Goal: Task Accomplishment & Management: Use online tool/utility

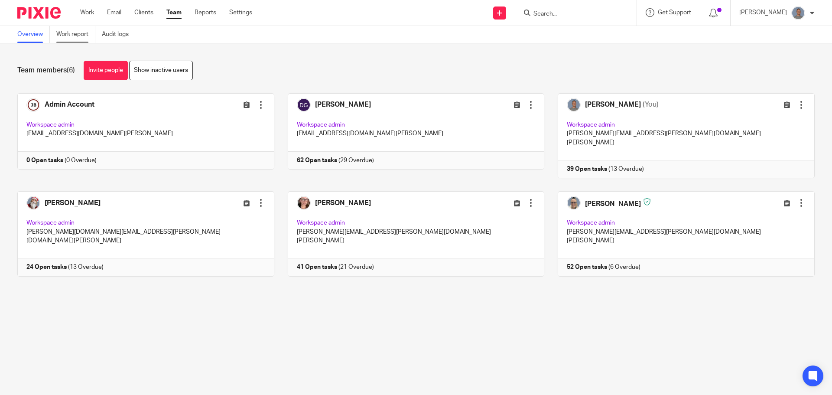
click at [79, 31] on link "Work report" at bounding box center [75, 34] width 39 height 17
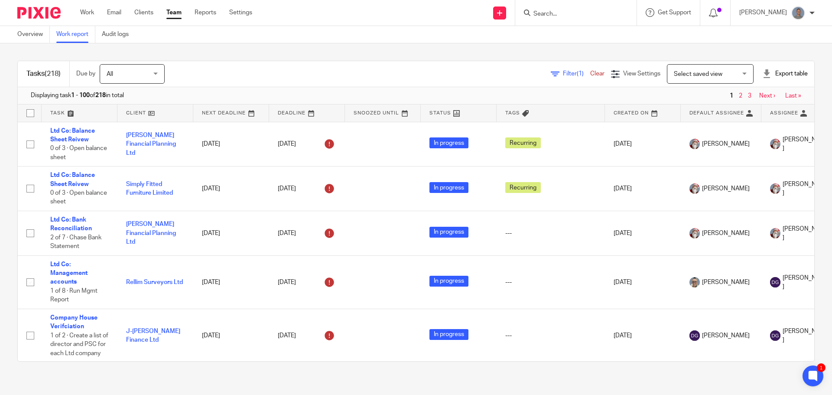
click at [784, 75] on div "Export table" at bounding box center [784, 73] width 45 height 9
click at [761, 94] on link "CSV format" at bounding box center [754, 93] width 32 height 6
